Goal: Task Accomplishment & Management: Use online tool/utility

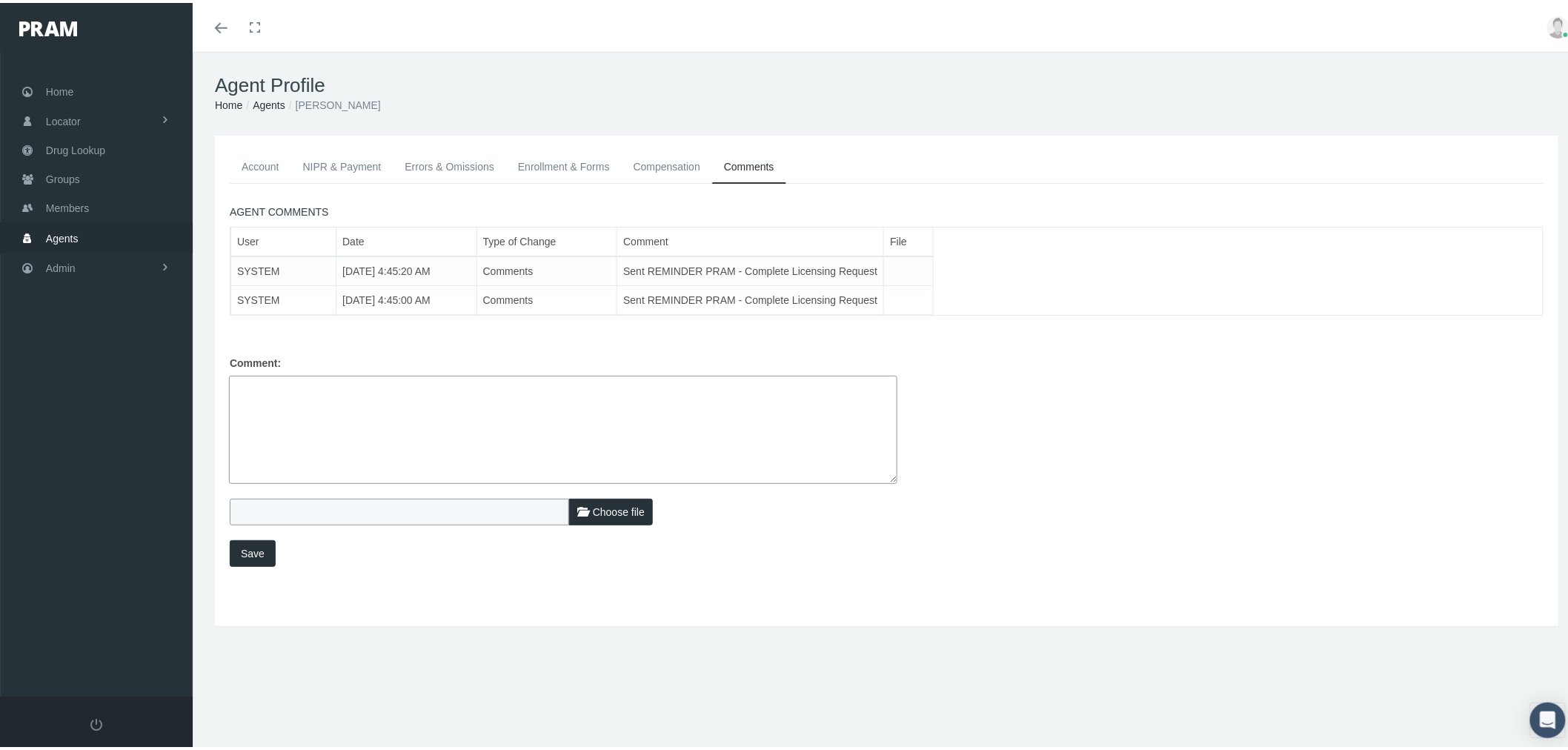
drag, startPoint x: 267, startPoint y: 2, endPoint x: 137, endPoint y: 259, distance: 288.0
click at [136, 261] on link "Admin" at bounding box center [96, 265] width 193 height 29
click at [130, 611] on link "Settings" at bounding box center [96, 624] width 193 height 26
click at [119, 660] on span "Mail Merge Templates" at bounding box center [109, 672] width 102 height 25
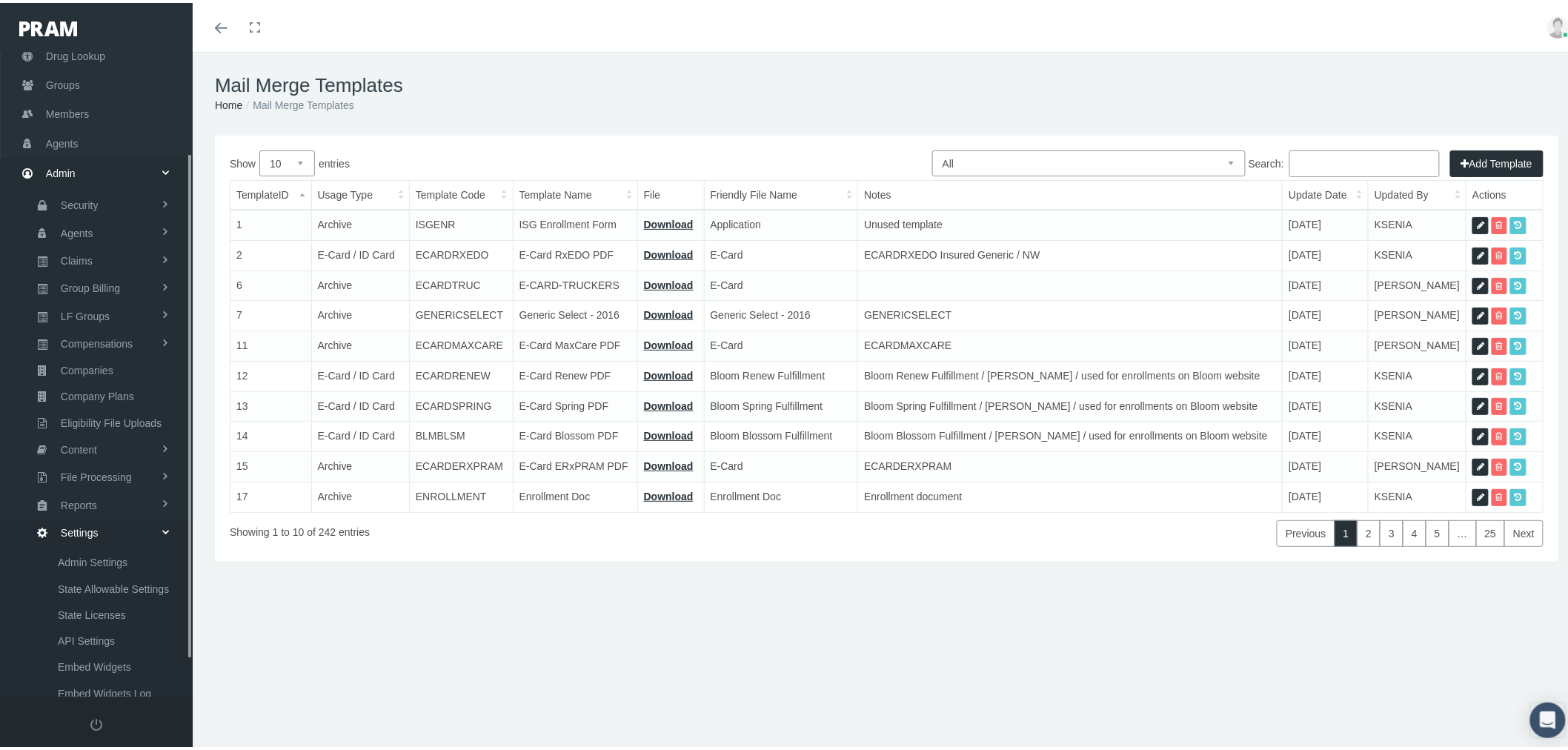
scroll to position [174, 0]
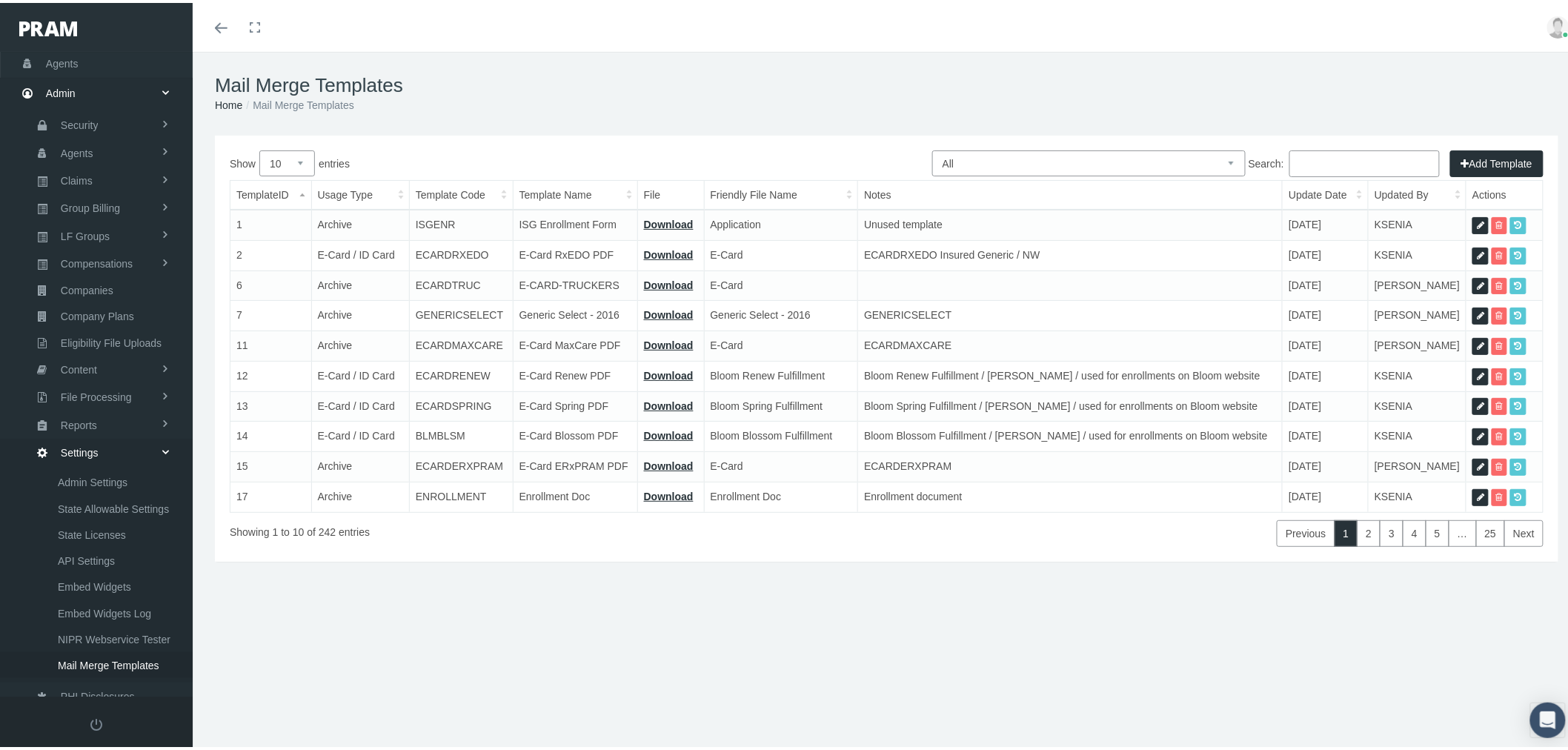
click at [1209, 163] on select "All Members Agents Onboarding Prospects Group Policy Related Remittances Formul…" at bounding box center [1088, 160] width 313 height 26
select select "8"
click at [932, 147] on select "All Members Agents Onboarding Prospects Group Policy Related Remittances Formul…" at bounding box center [1088, 160] width 313 height 26
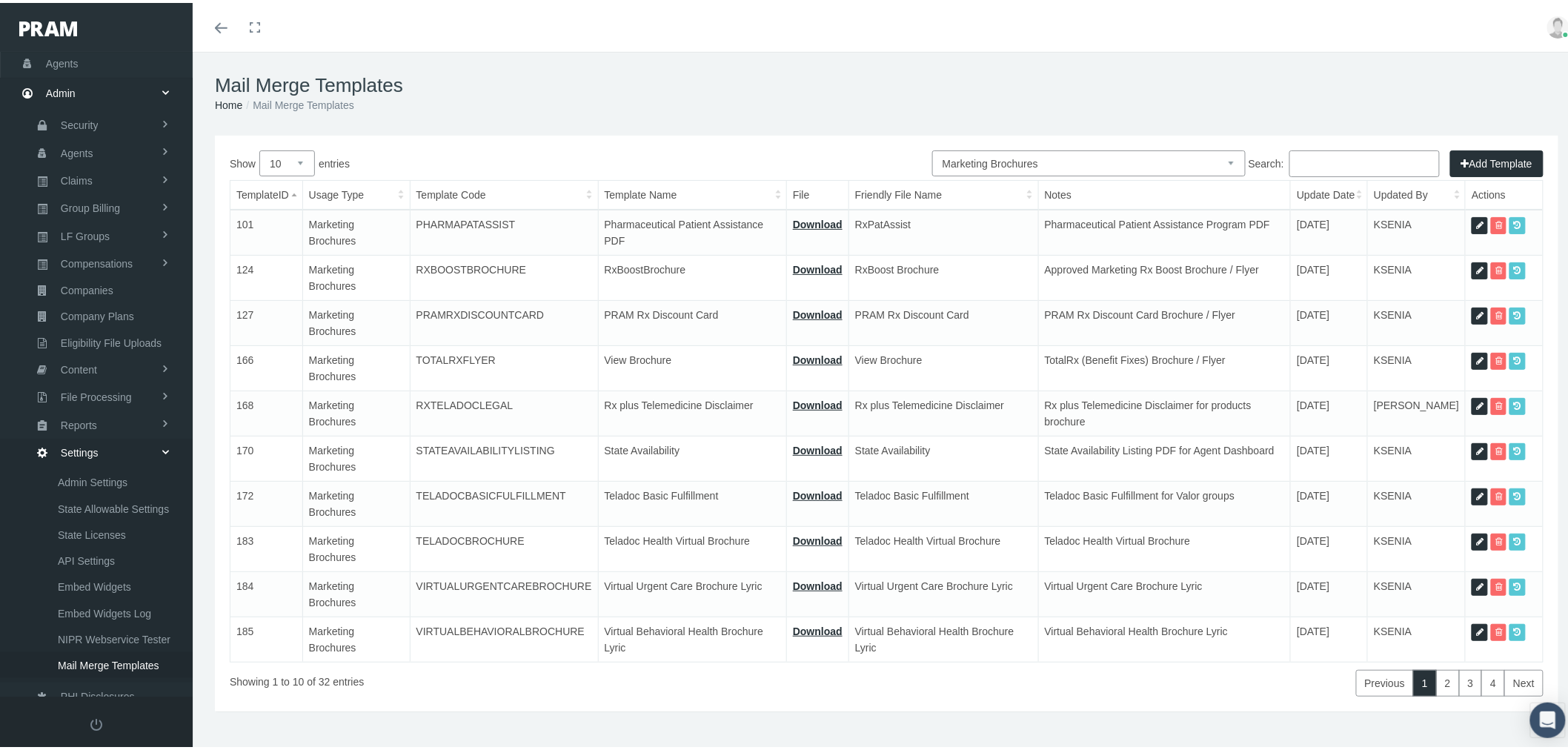
click at [1349, 159] on input "Search:" at bounding box center [1364, 160] width 150 height 27
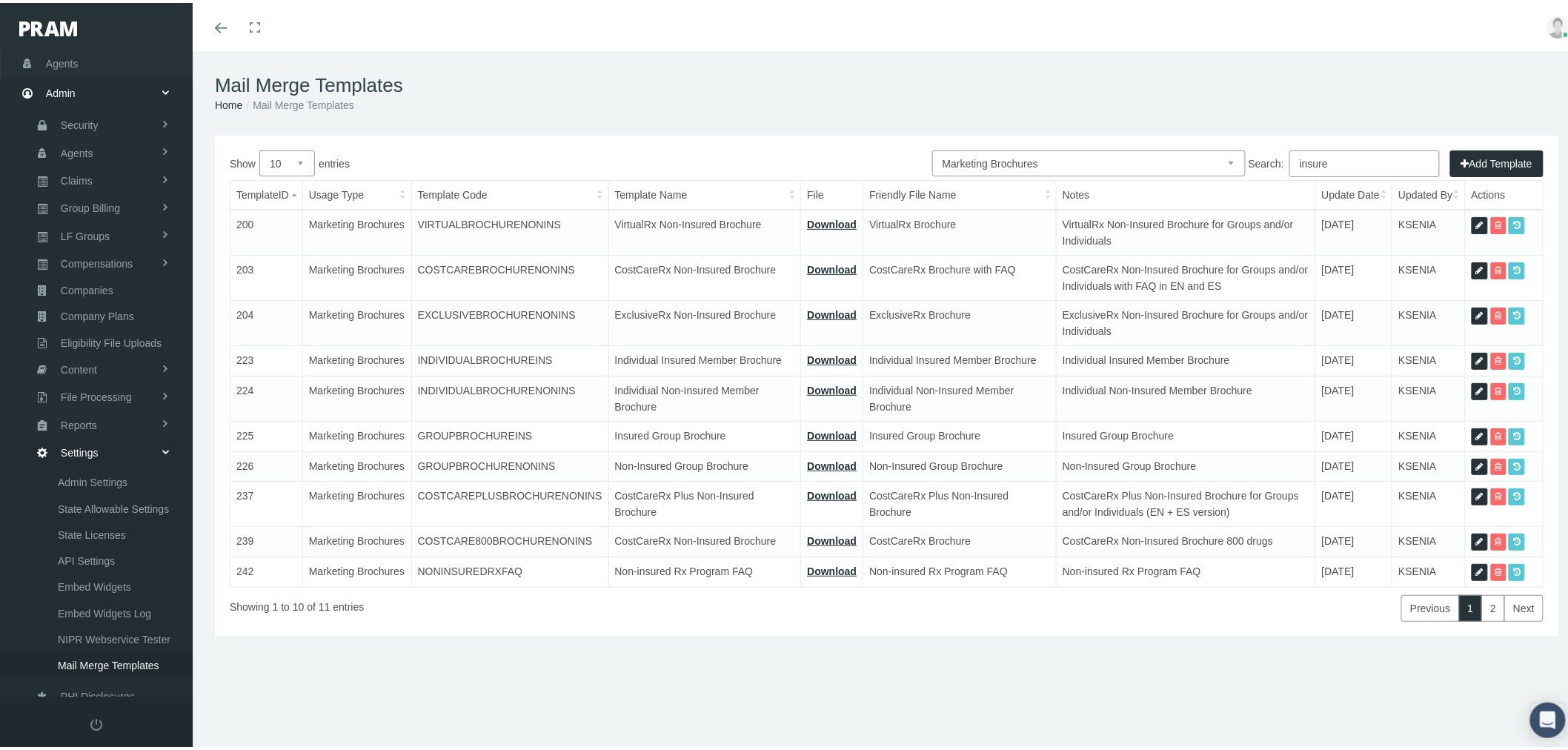
type input "insure"
click at [807, 354] on link "Download" at bounding box center [832, 357] width 49 height 12
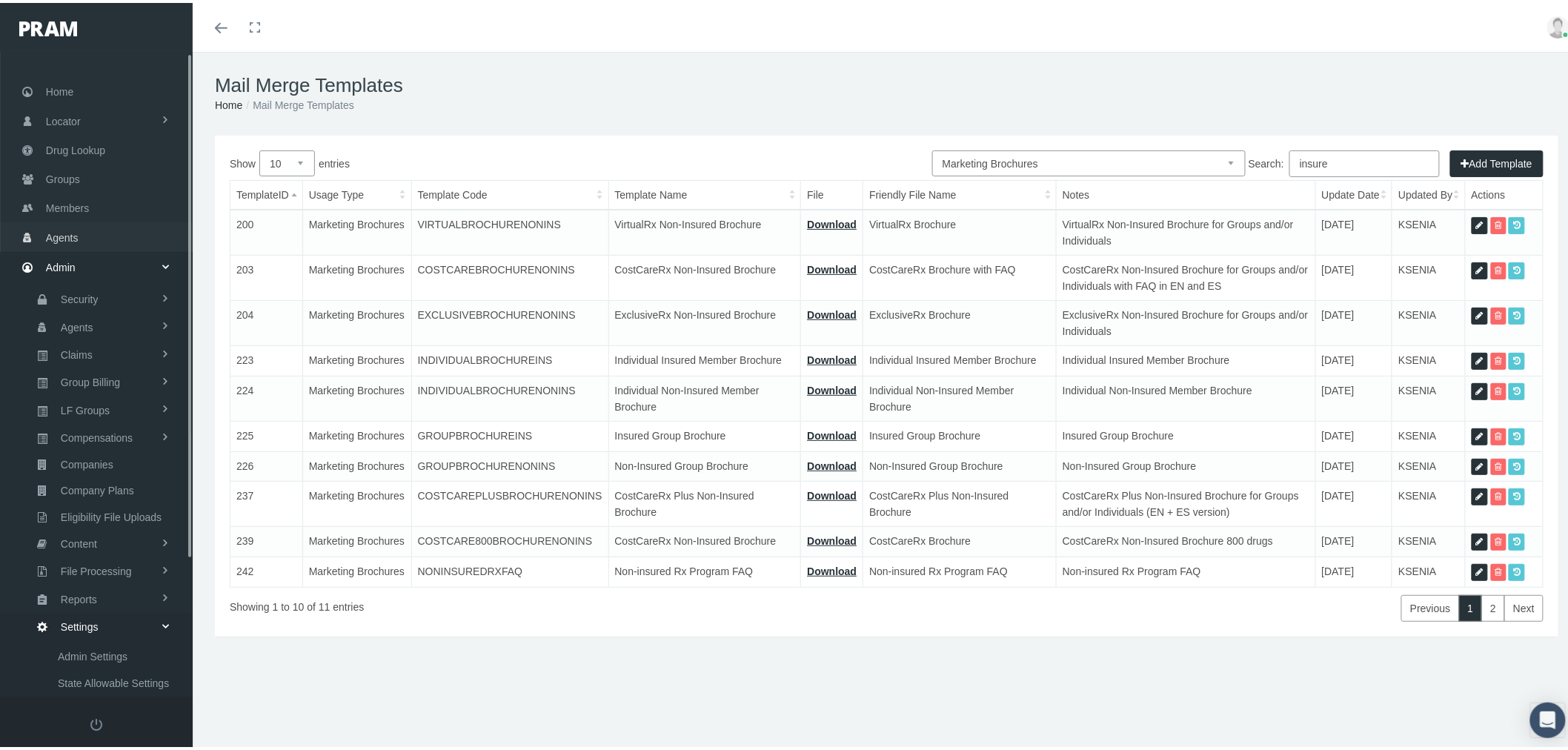
click at [79, 233] on link "Agents" at bounding box center [96, 234] width 193 height 29
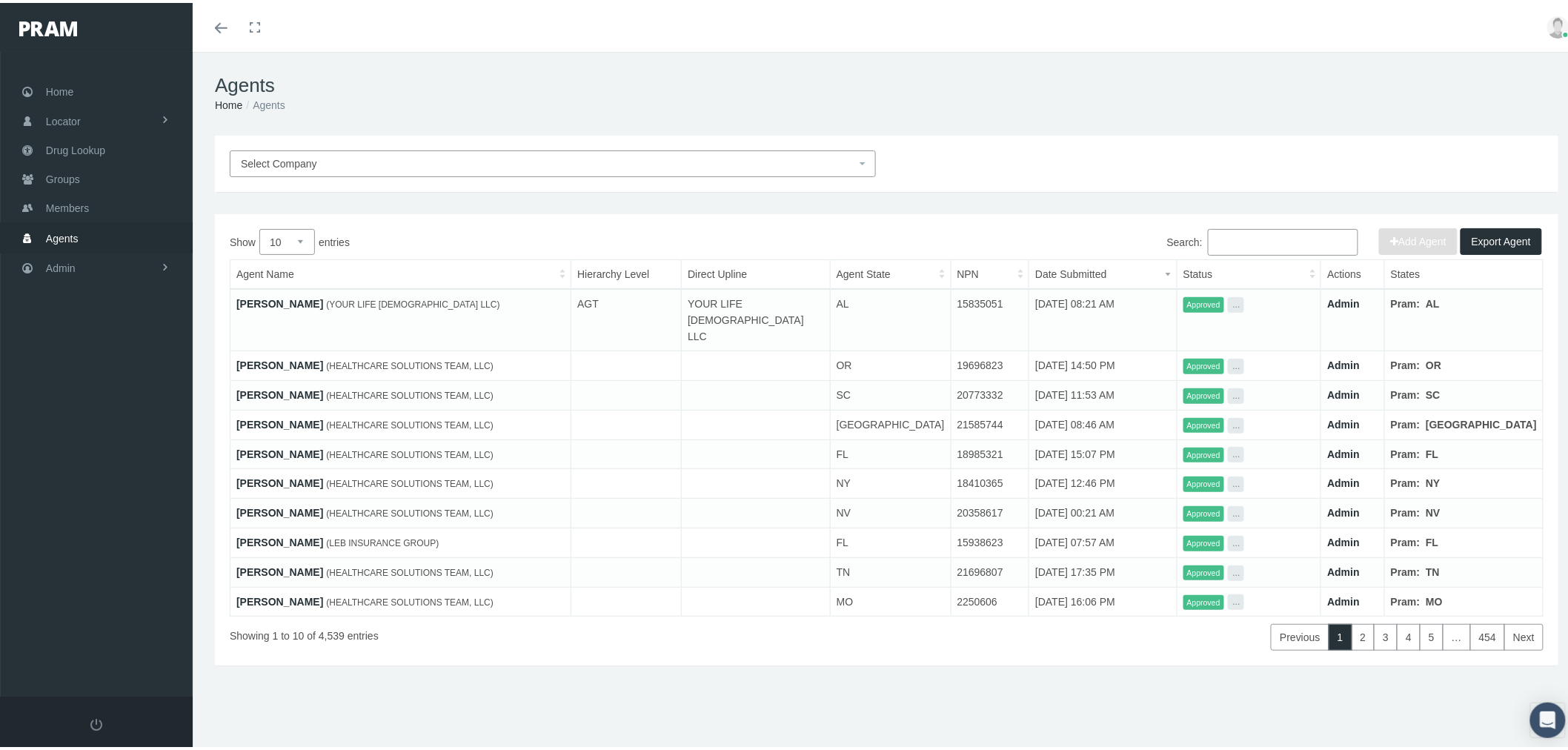
click at [1304, 236] on input "Search:" at bounding box center [1282, 239] width 150 height 27
paste input "[PERSON_NAME]"
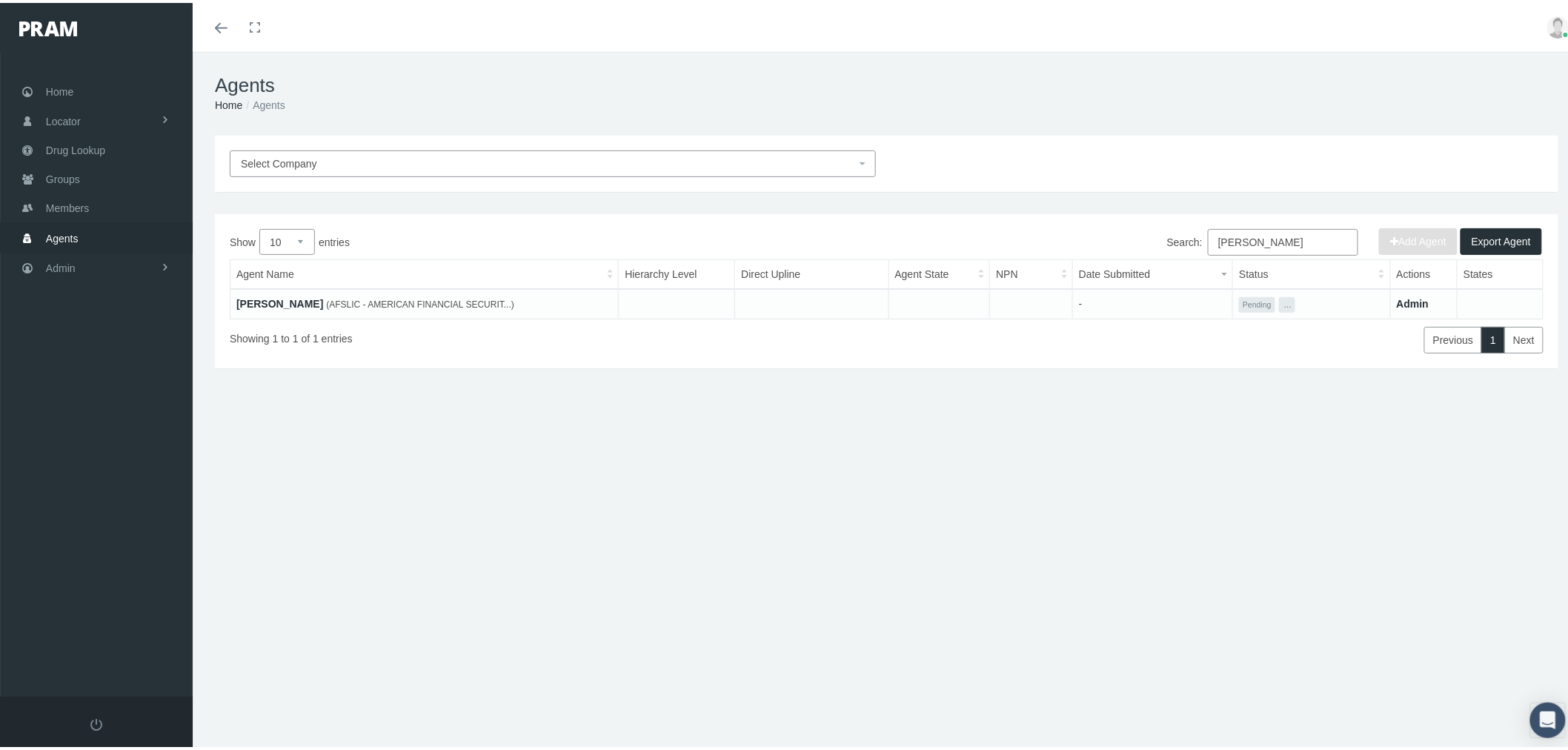
type input "[PERSON_NAME]"
click at [307, 303] on link "[PERSON_NAME]" at bounding box center [280, 300] width 87 height 12
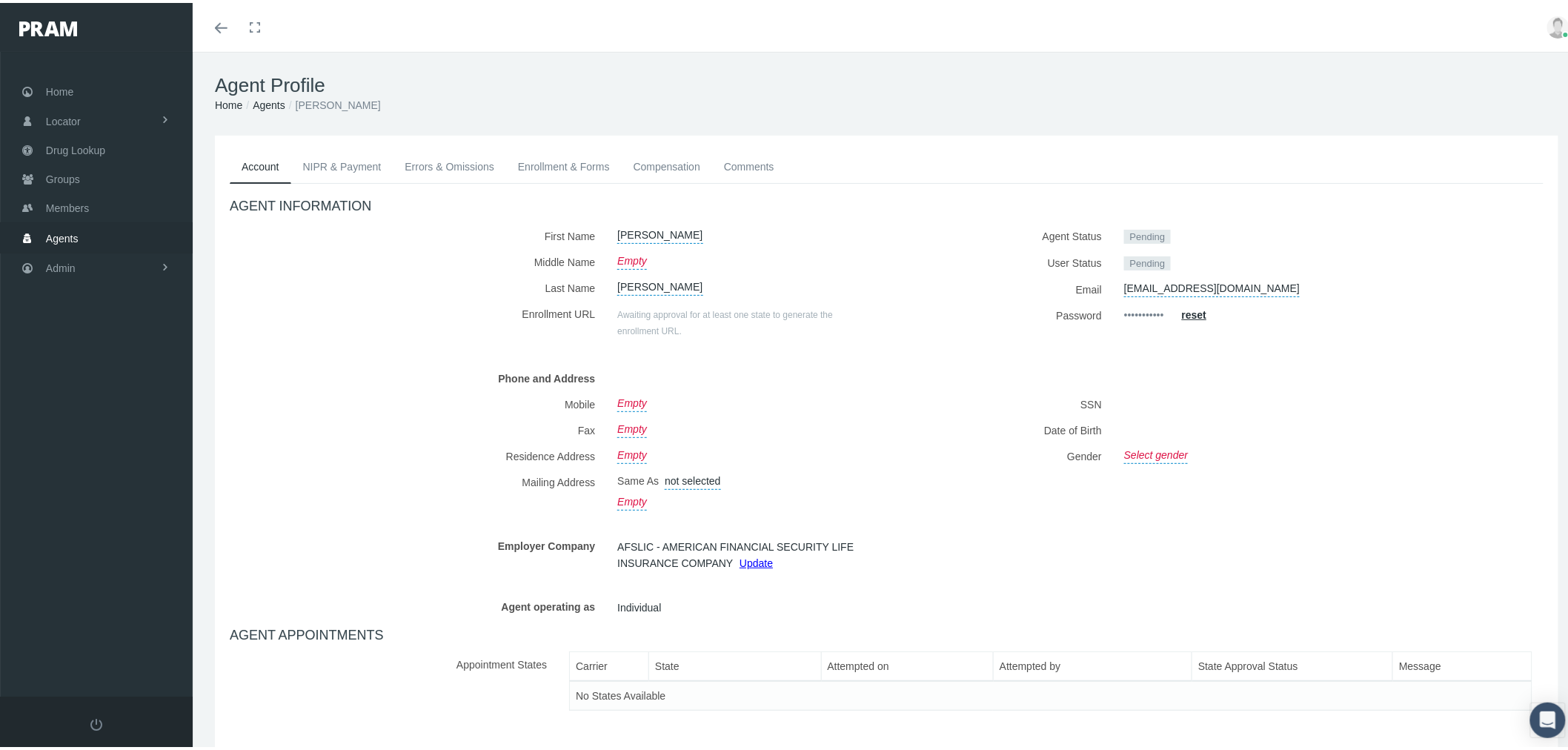
click at [657, 160] on link "Compensation" at bounding box center [666, 163] width 90 height 32
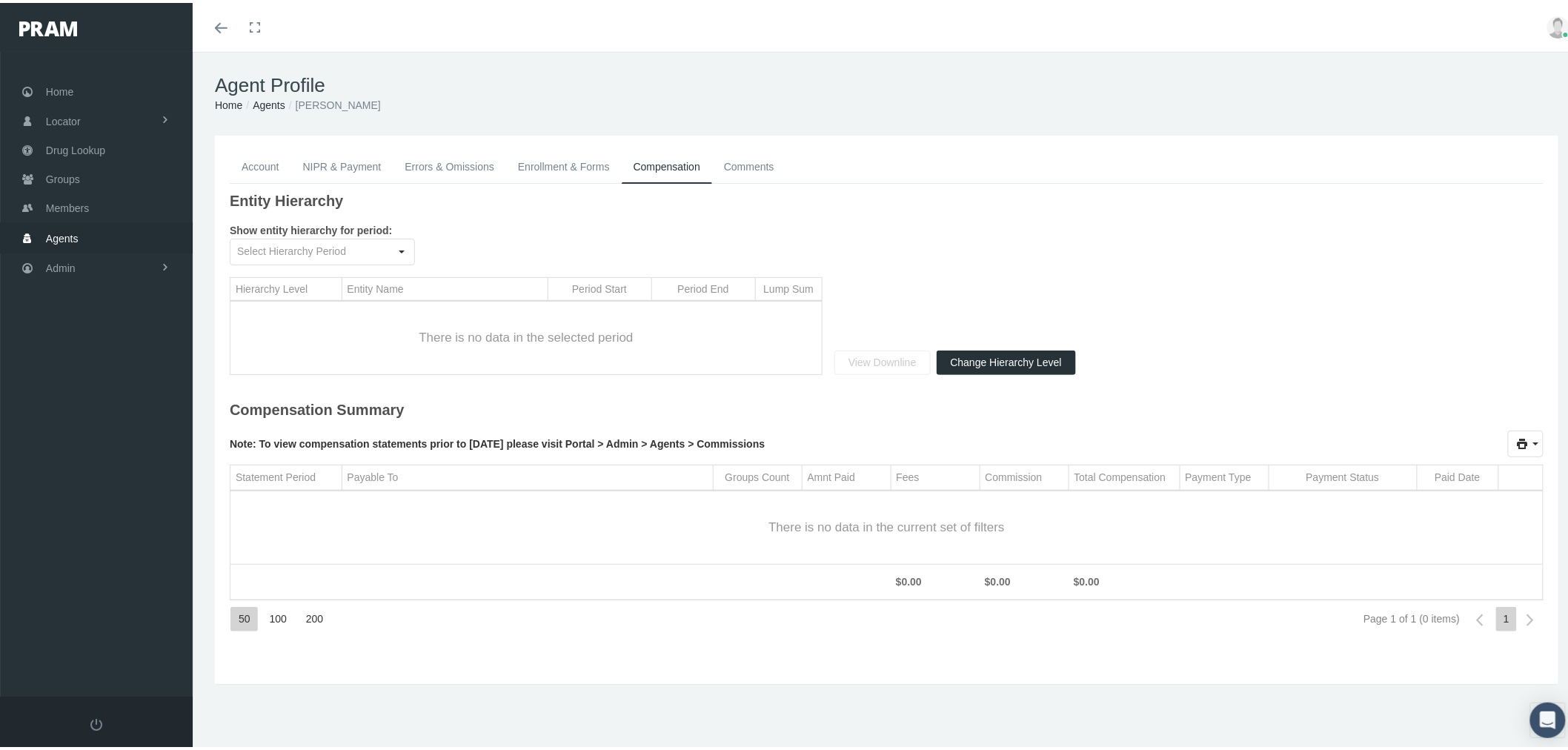
click at [593, 160] on link "Enrollment & Forms" at bounding box center [564, 163] width 116 height 32
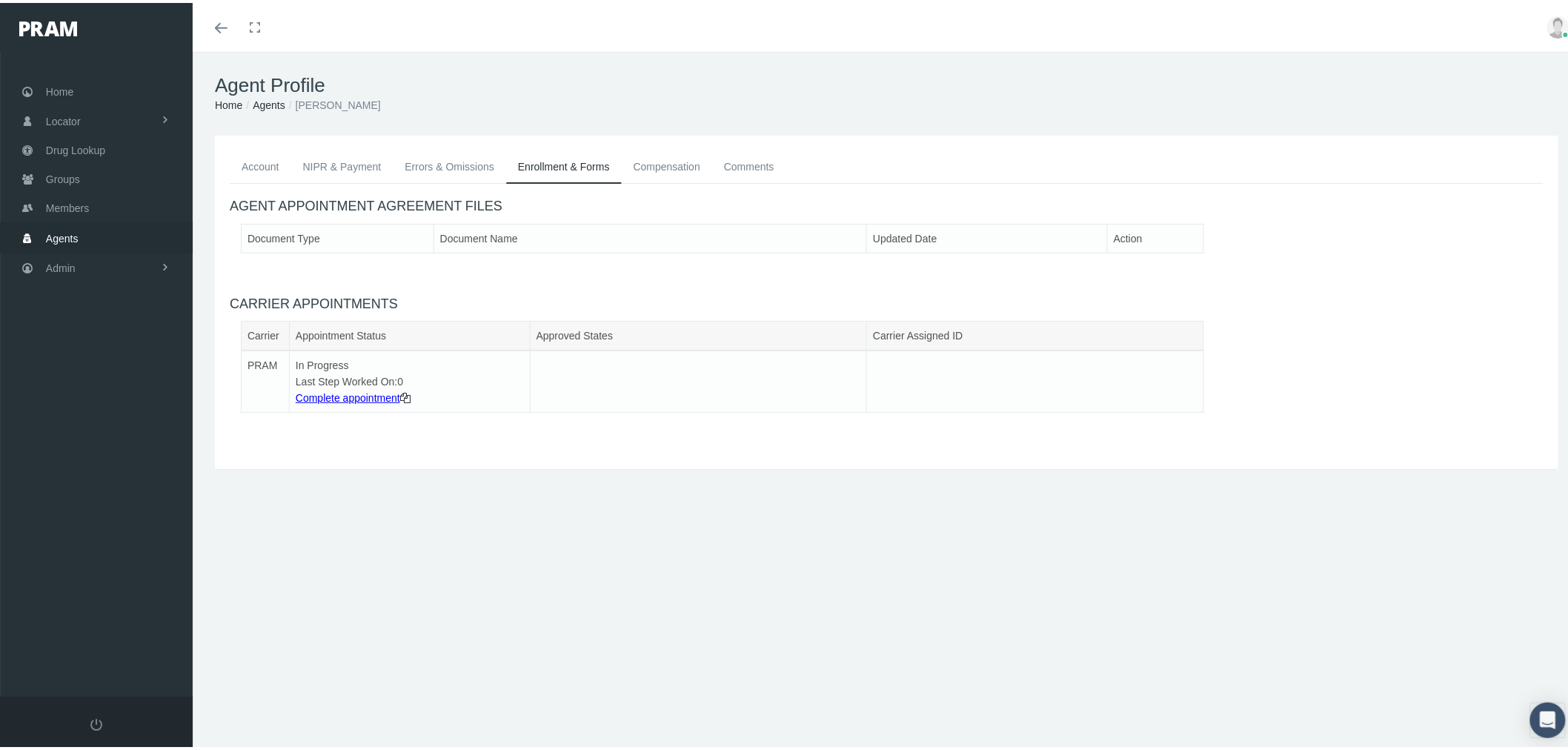
click at [265, 165] on link "Account" at bounding box center [260, 163] width 62 height 32
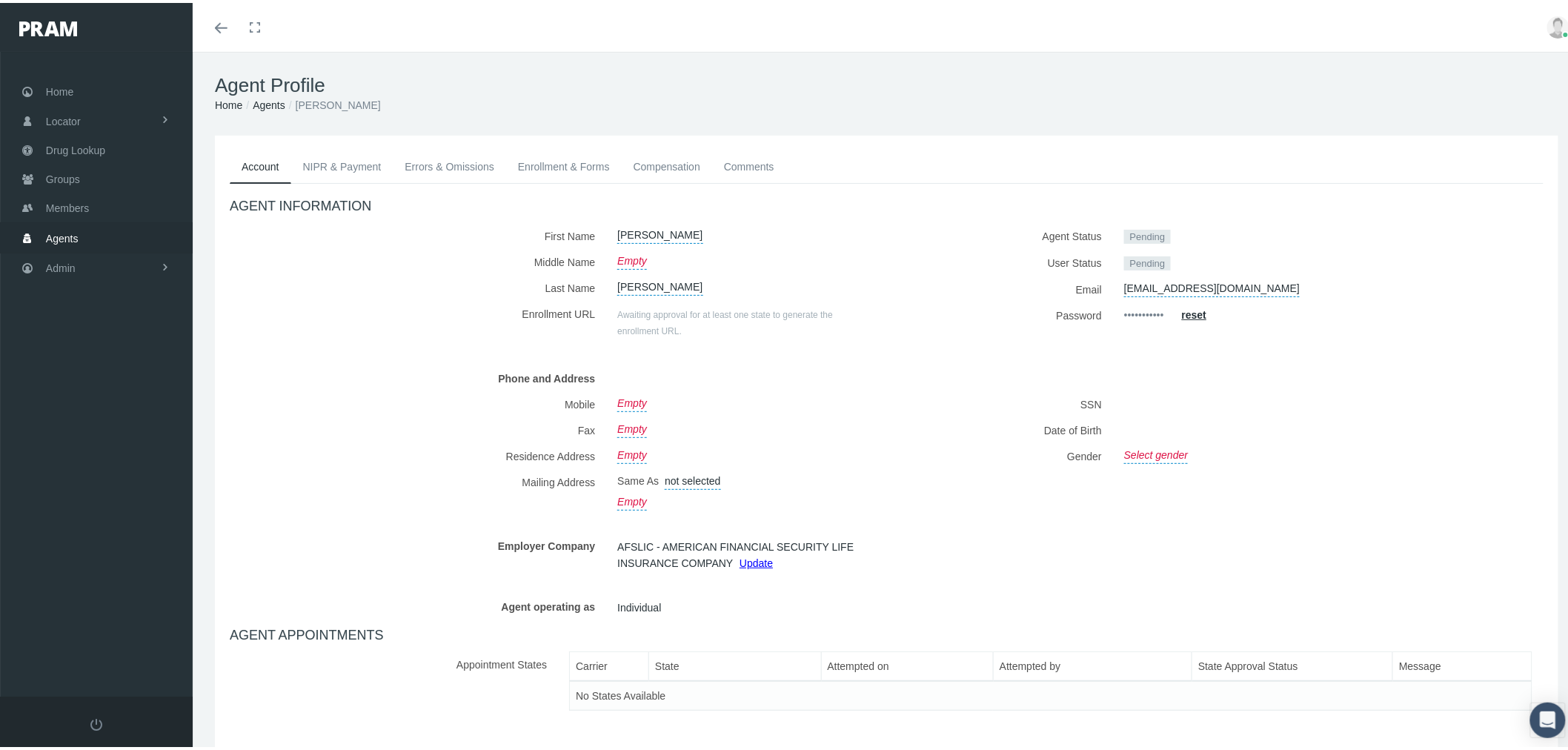
click at [333, 164] on link "NIPR & Payment" at bounding box center [342, 163] width 102 height 32
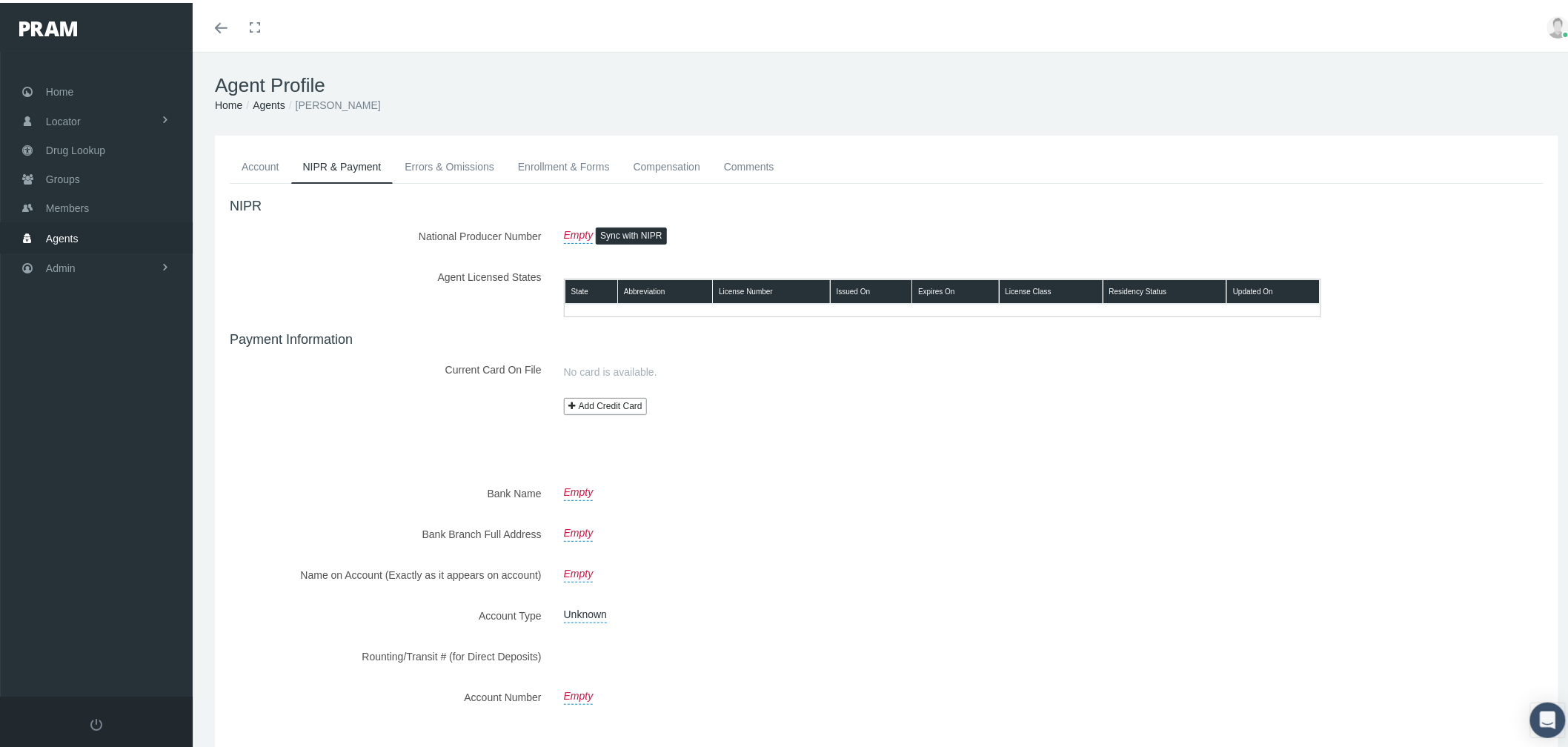
drag, startPoint x: 389, startPoint y: 94, endPoint x: 304, endPoint y: 96, distance: 85.0
click at [304, 96] on ol "Home Agents [PERSON_NAME]" at bounding box center [886, 102] width 1343 height 16
copy li "[PERSON_NAME]"
drag, startPoint x: 154, startPoint y: 264, endPoint x: 160, endPoint y: 270, distance: 8.5
click at [154, 265] on link "Admin" at bounding box center [96, 265] width 193 height 29
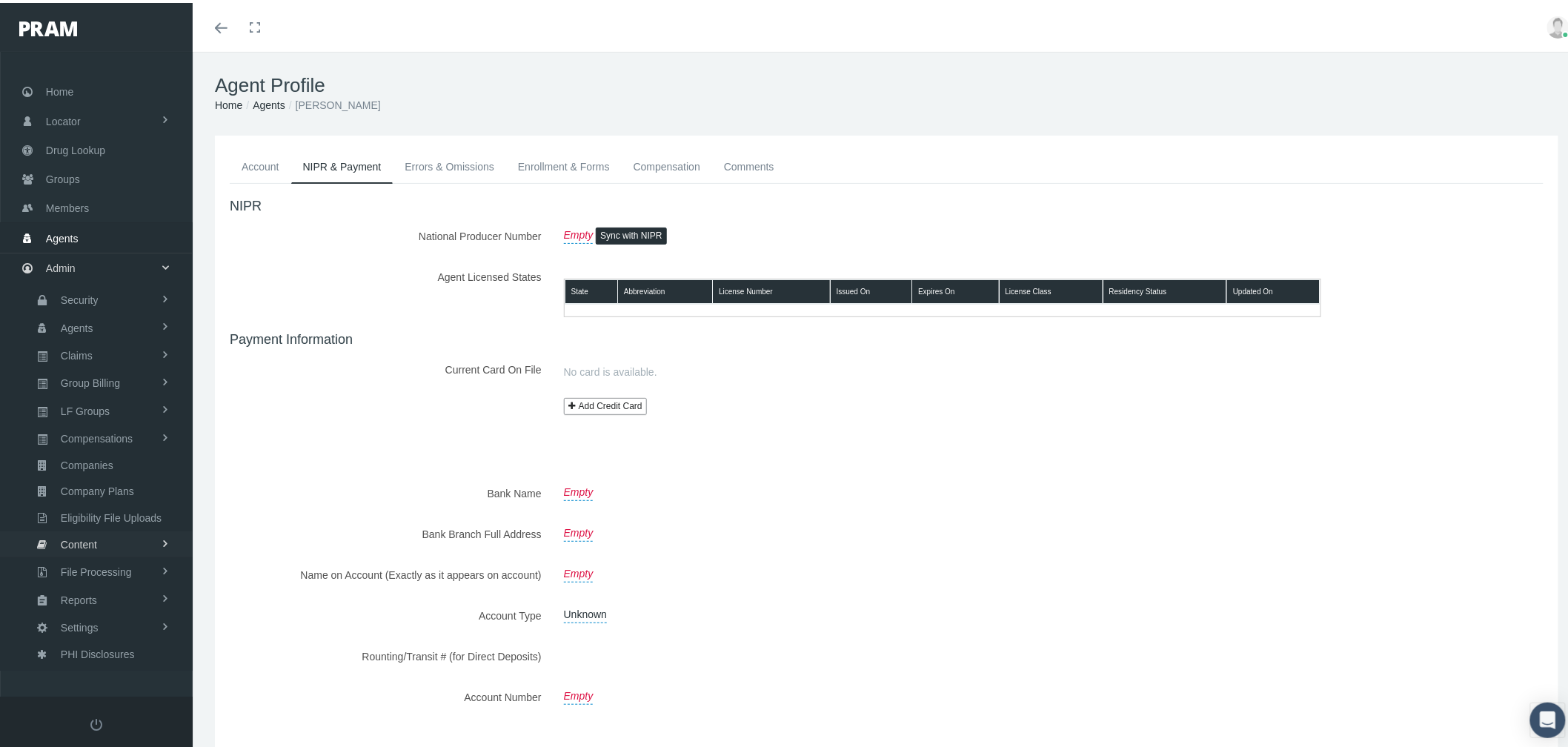
click at [127, 530] on link "Content" at bounding box center [96, 541] width 193 height 26
click at [122, 561] on span "Email Templates" at bounding box center [95, 571] width 75 height 25
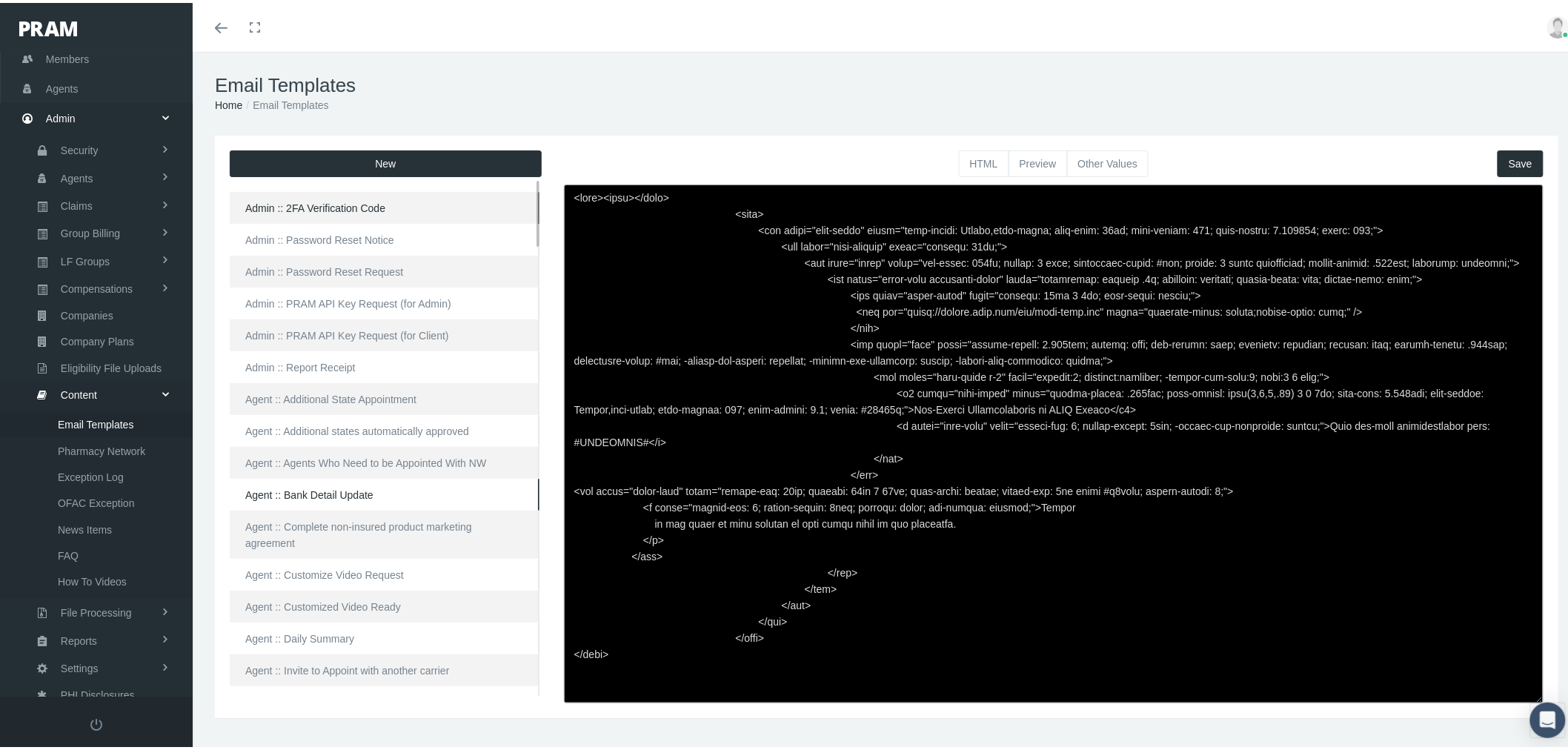
scroll to position [82, 0]
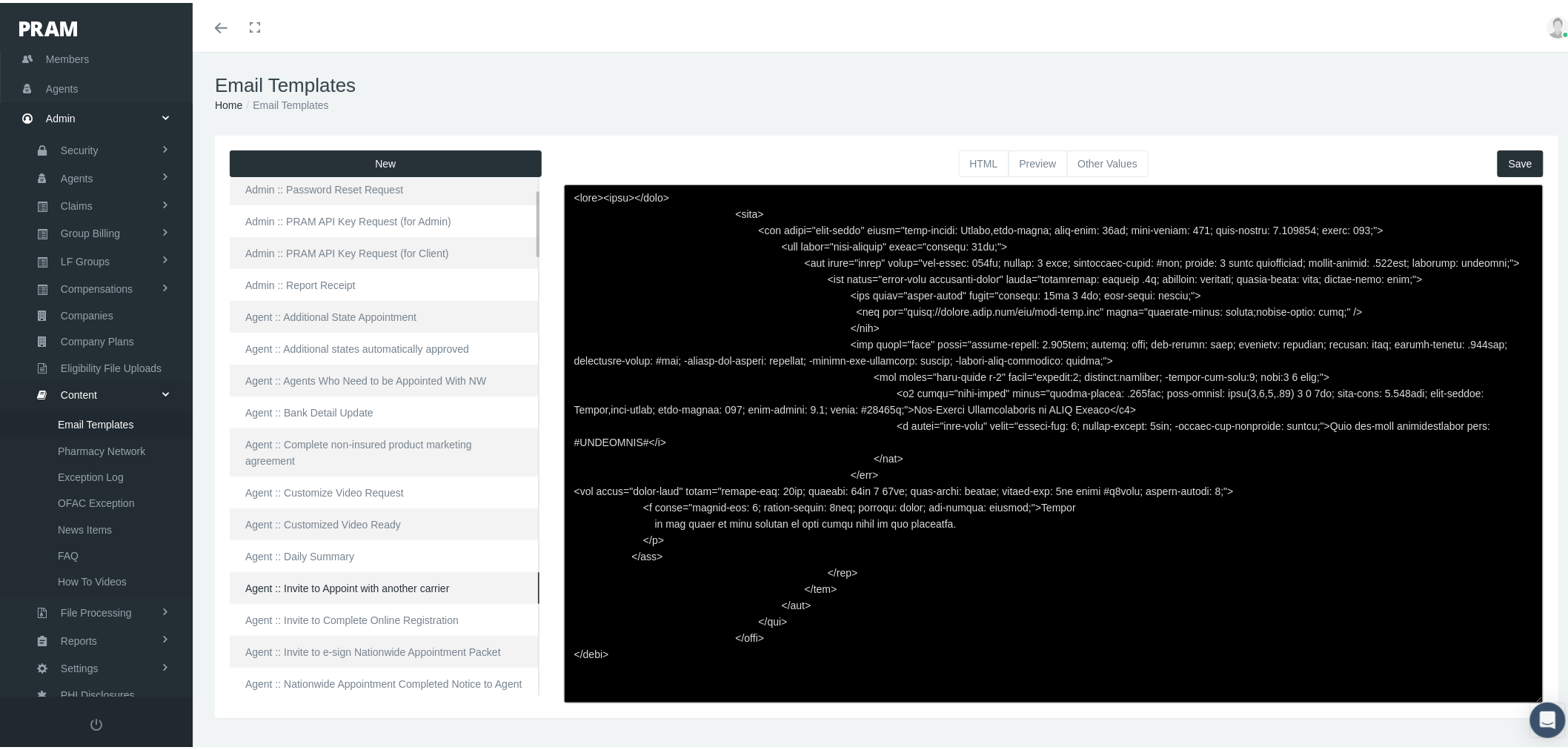
click at [400, 571] on link "Agent :: Invite to Appoint with another carrier" at bounding box center [384, 584] width 310 height 32
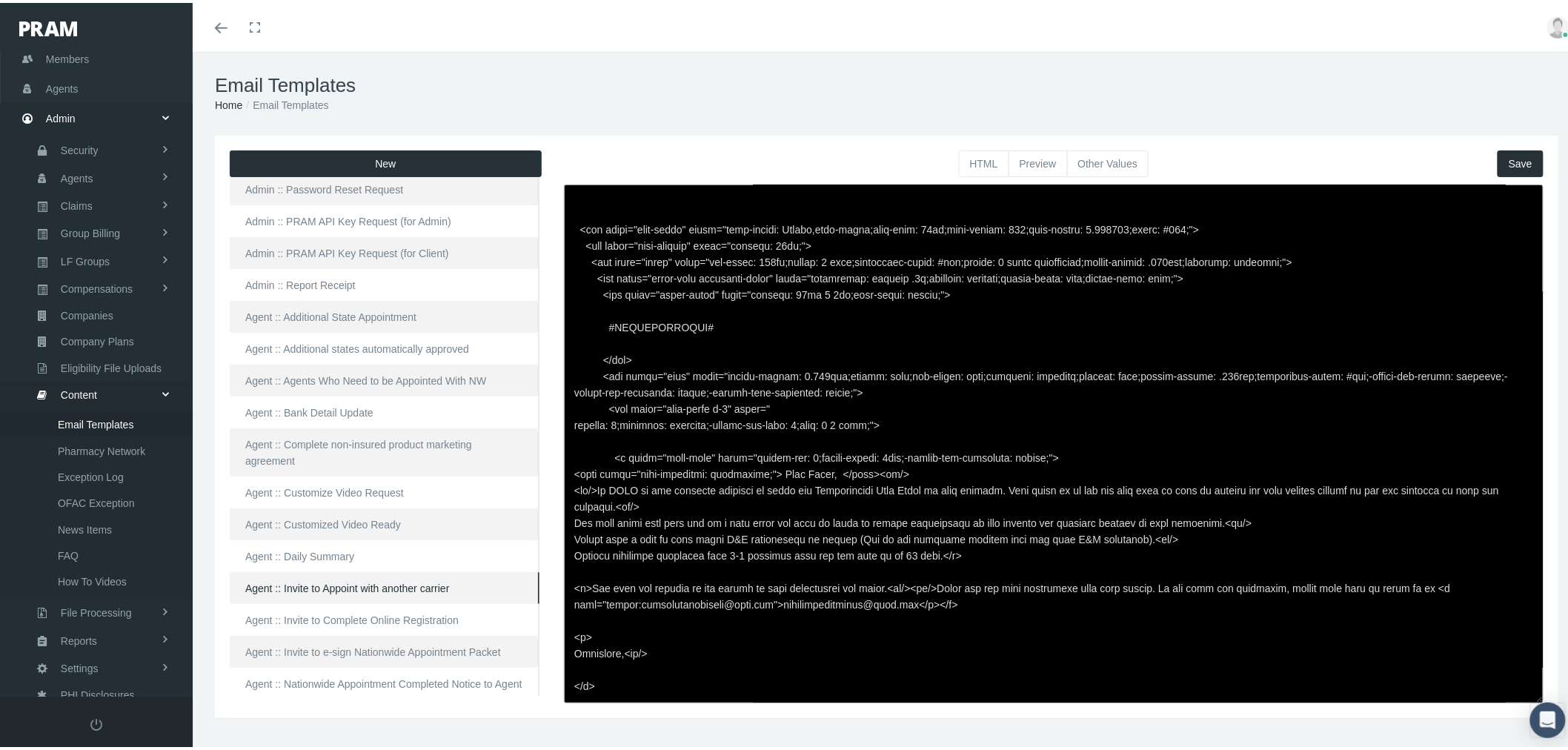
drag, startPoint x: 923, startPoint y: 553, endPoint x: 571, endPoint y: 551, distance: 352.0
click at [571, 551] on textarea at bounding box center [1054, 440] width 980 height 518
paste textarea "Enrollments will be allowed immediately after the appointment packet is signed …"
click at [571, 587] on textarea at bounding box center [1054, 440] width 980 height 518
drag, startPoint x: 588, startPoint y: 583, endPoint x: 933, endPoint y: 579, distance: 345.0
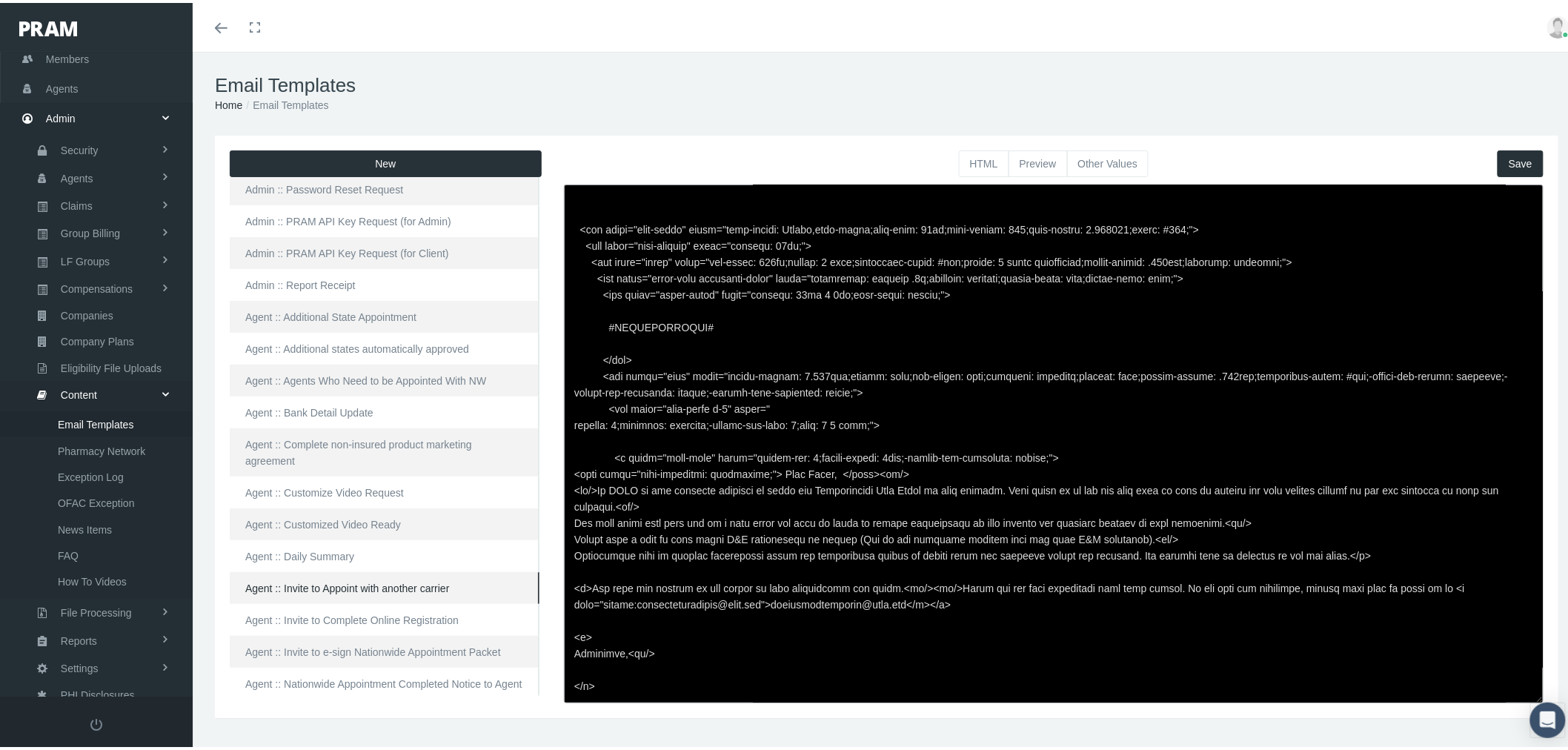
click at [933, 579] on textarea at bounding box center [1054, 440] width 980 height 518
type textarea "<html> <head> </head> <body> <div class="page-email" style="font-family: Roboto…"
click at [1516, 160] on button "Save" at bounding box center [1520, 160] width 46 height 27
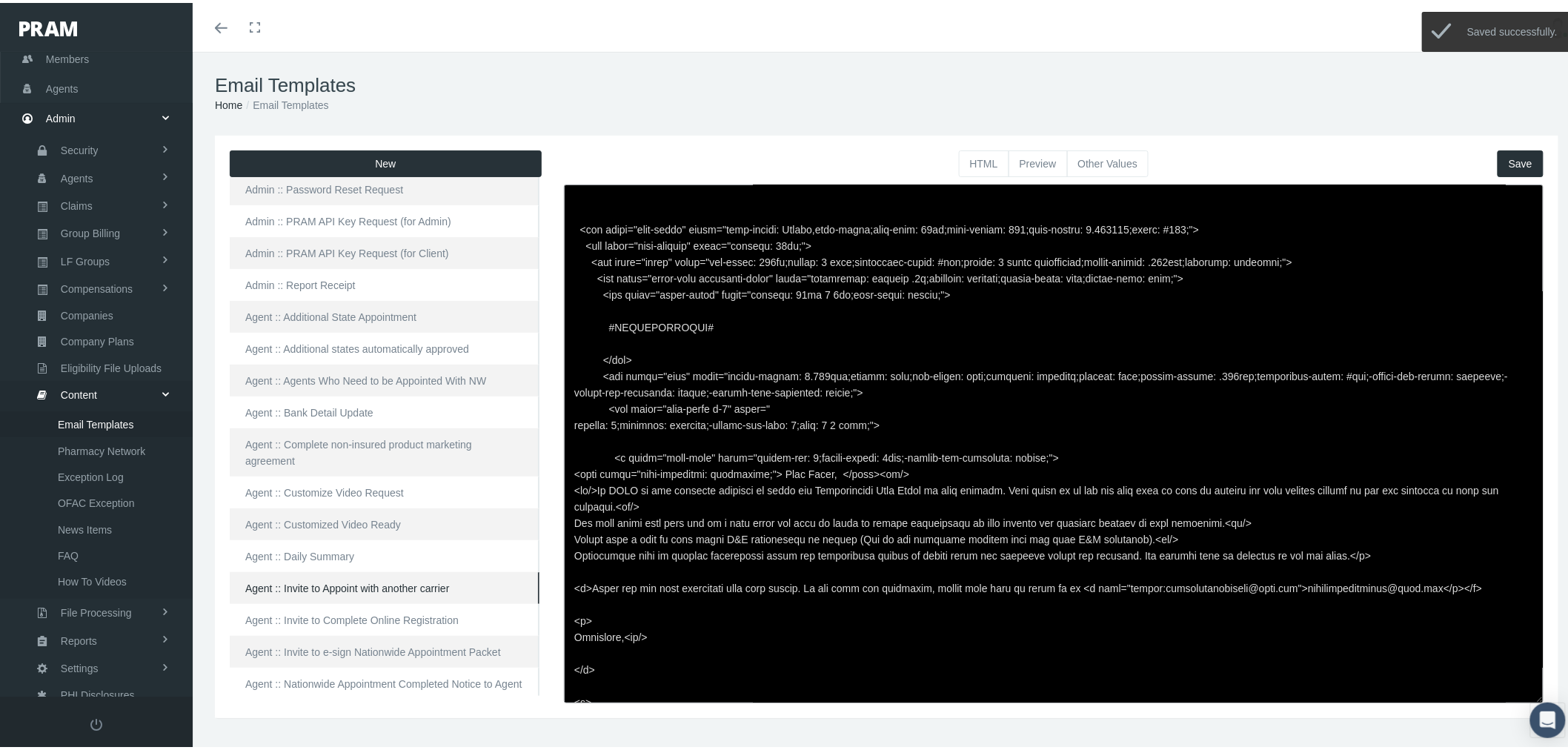
click at [1033, 152] on button "Preview" at bounding box center [1037, 160] width 59 height 27
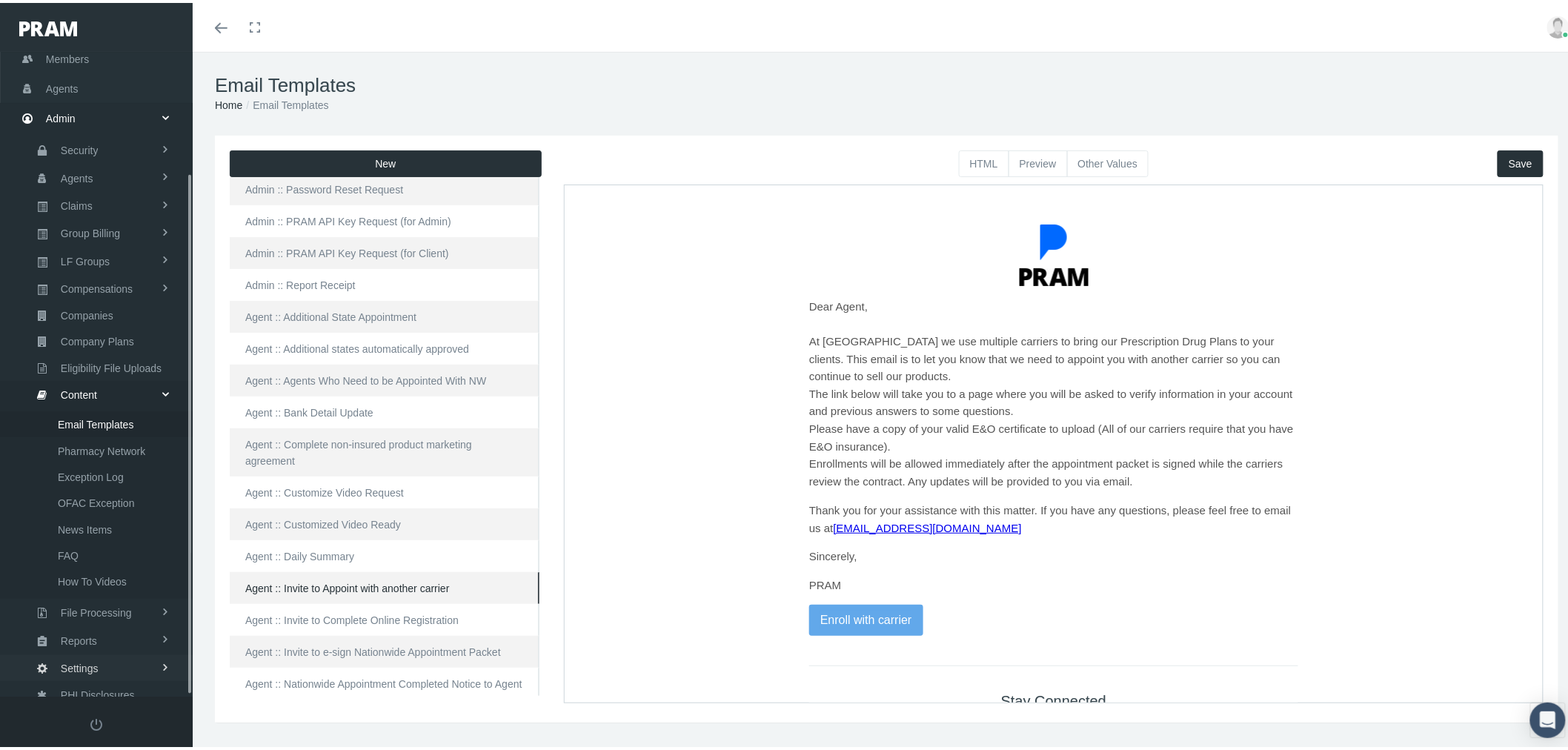
click at [134, 652] on link "Settings" at bounding box center [96, 665] width 193 height 26
click at [129, 650] on span "Mail Merge Templates" at bounding box center [109, 662] width 102 height 25
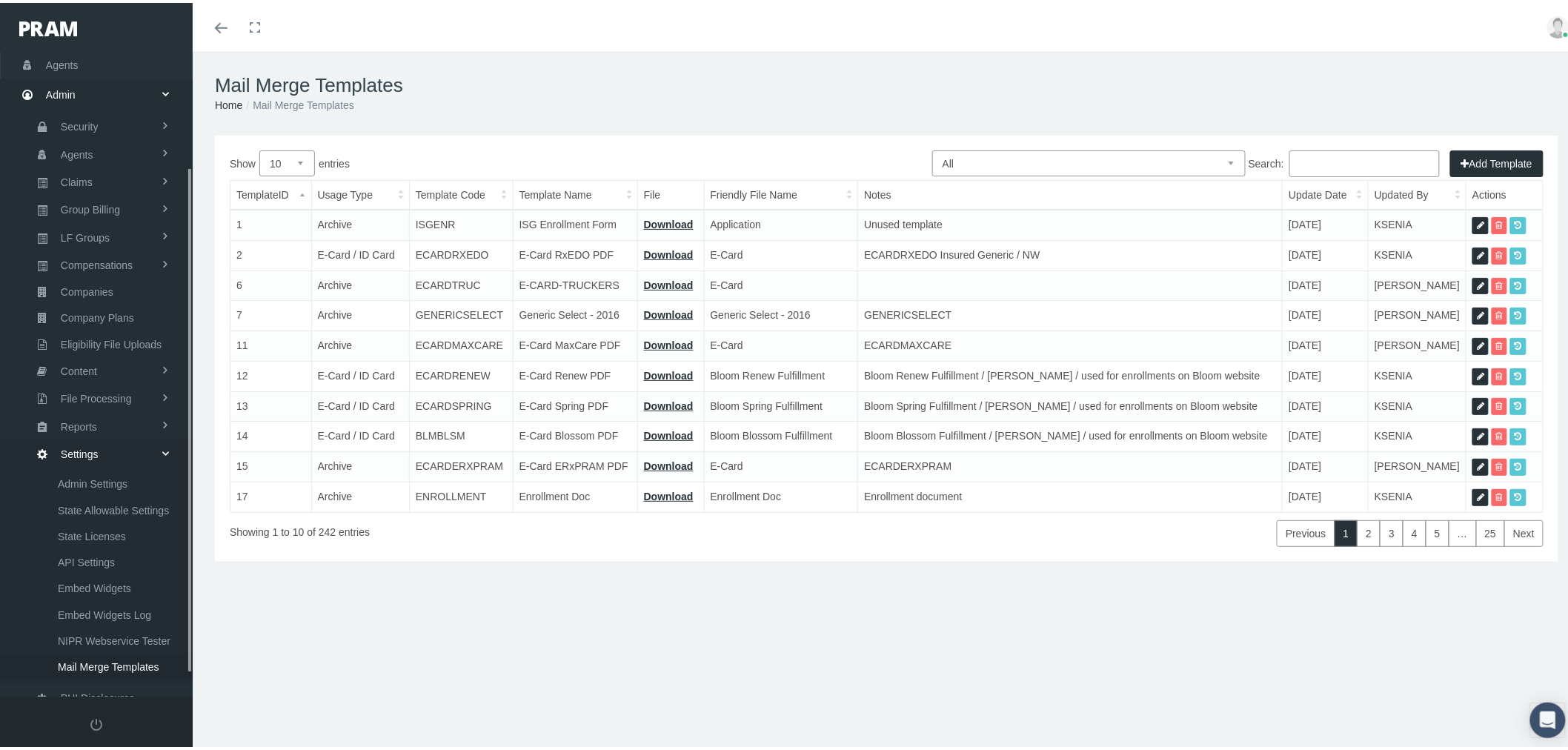
scroll to position [174, 0]
click at [1142, 154] on select "All Members Agents Onboarding Prospects Group Policy Related Remittances Formul…" at bounding box center [1088, 160] width 313 height 26
select select "8"
click at [932, 147] on select "All Members Agents Onboarding Prospects Group Policy Related Remittances Formul…" at bounding box center [1088, 160] width 313 height 26
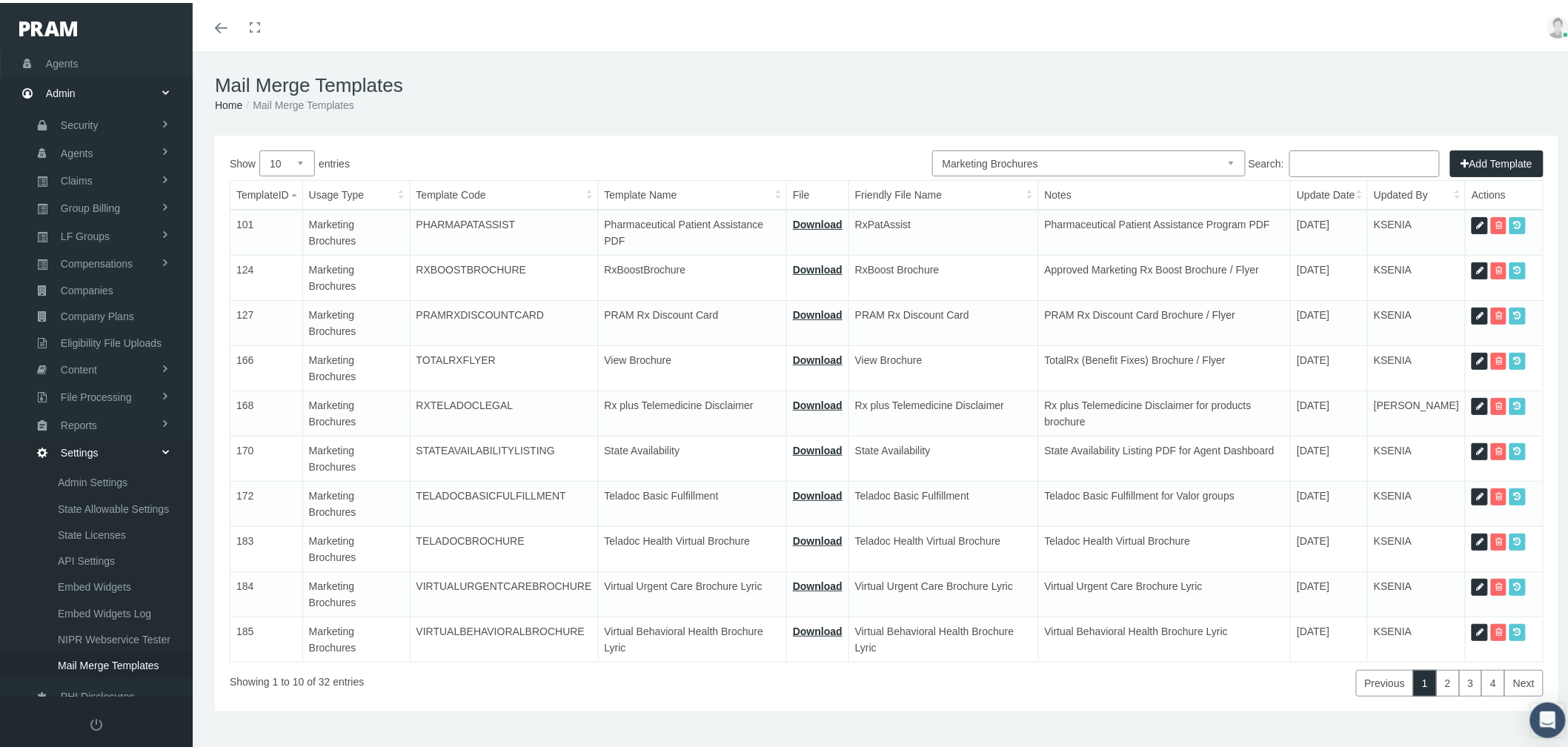
click at [1367, 152] on input "Search:" at bounding box center [1364, 160] width 150 height 27
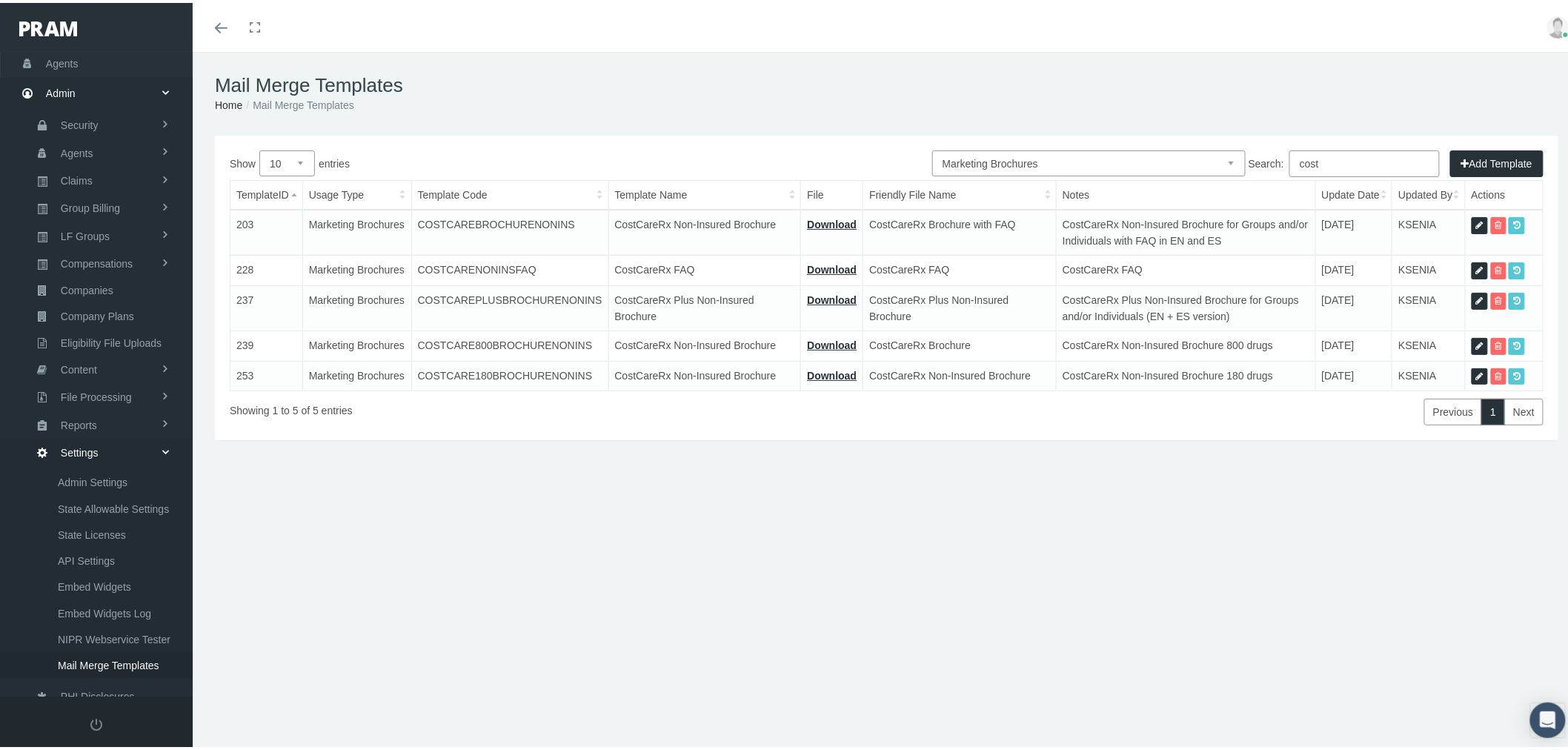
type input "cost"
click at [1476, 343] on icon at bounding box center [1479, 343] width 8 height 14
select select "8"
type input "COSTCARE800BROCHURENONINS"
type input "CostCareRx Non-Insured Brochure"
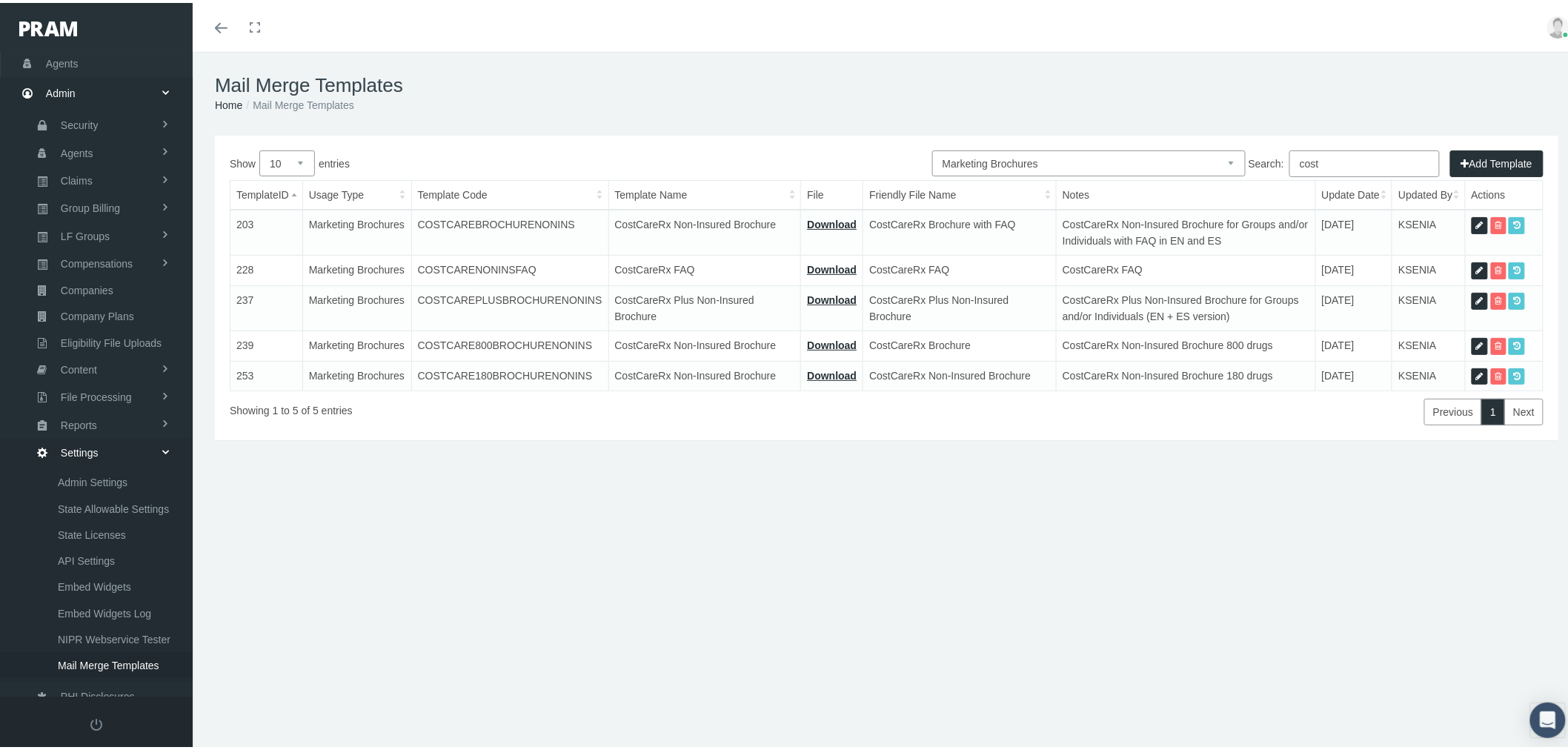
type input "13 - BROCHURE - COSTCARERX [PHONE_NUMBER][DATE](1).pdf"
type input "CostCareRx Brochure"
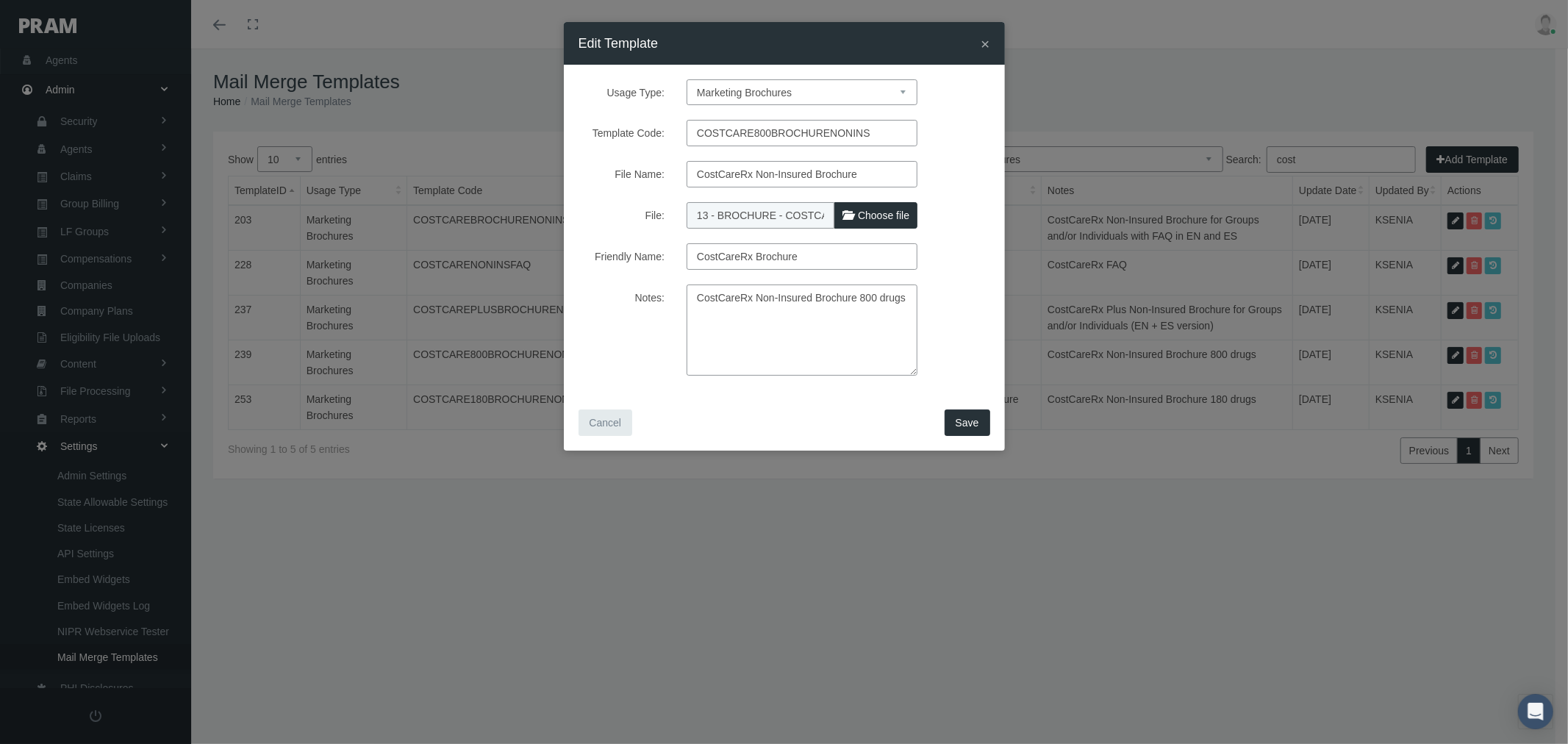
click at [910, 299] on textarea "CostCareRx Non-Insured Brochure 800 drugs" at bounding box center [802, 329] width 231 height 91
type textarea "CostCareRx Non-Insured Brochure 800 drugs English and Spanish versions"
click at [889, 207] on label "Choose file" at bounding box center [876, 215] width 83 height 27
click at [881, 207] on input "File:" at bounding box center [784, 212] width 195 height 21
type input "C:\fakepath\13 - BROCHURE - COSTCARERX 800 EN ES 12.26.24.pdf"
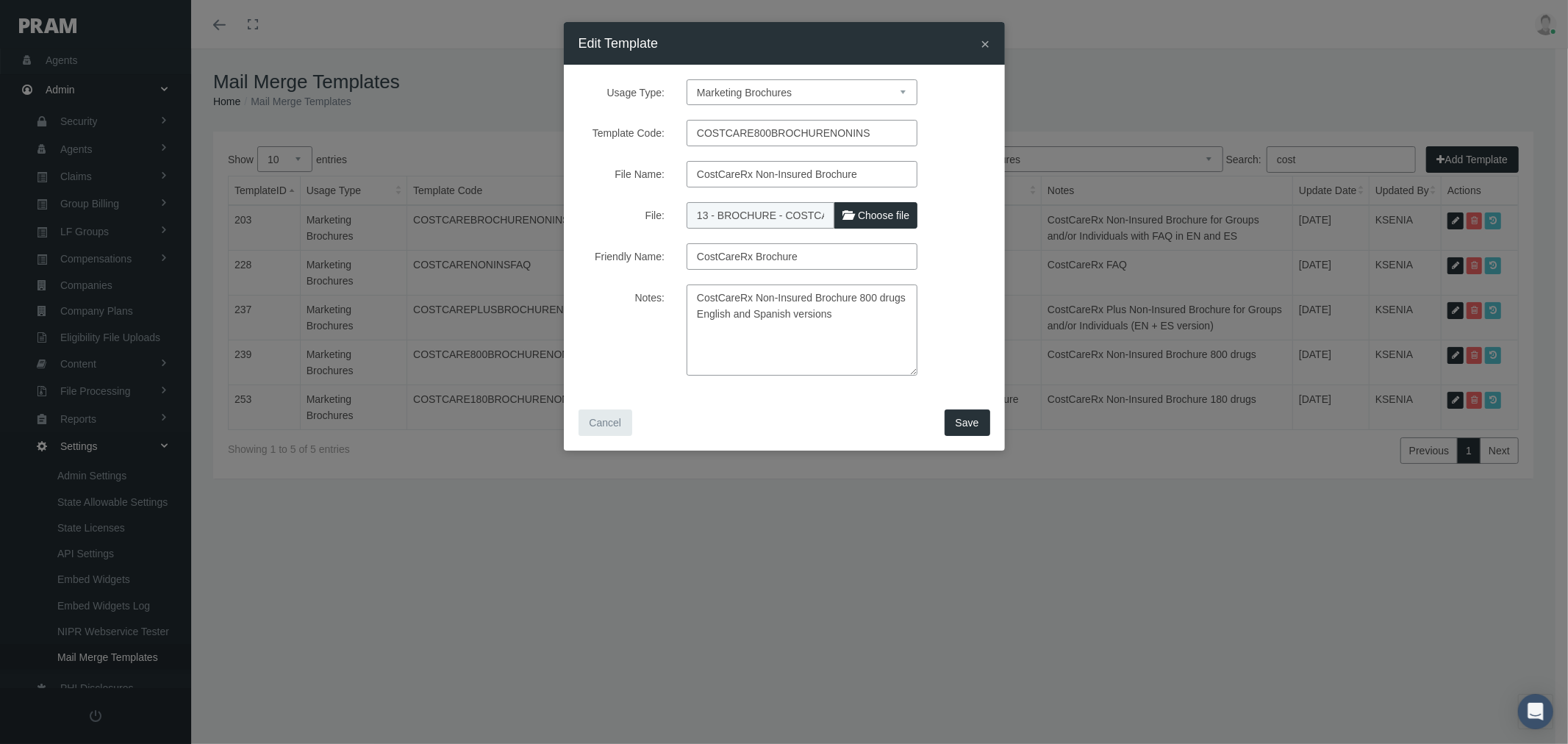
type input "13 - BROCHURE - COSTCARERX 800 EN ES 12.26.24.pdf"
click at [968, 422] on span "Save" at bounding box center [967, 422] width 24 height 11
select select "1"
